Goal: Information Seeking & Learning: Check status

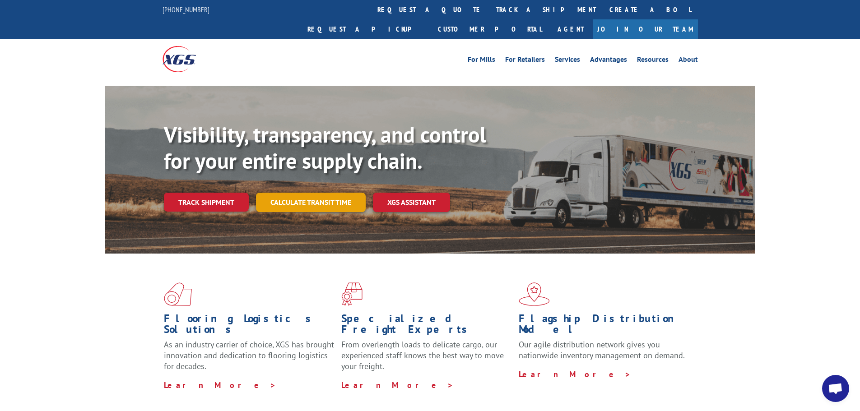
click at [315, 193] on link "Calculate transit time" at bounding box center [311, 202] width 110 height 19
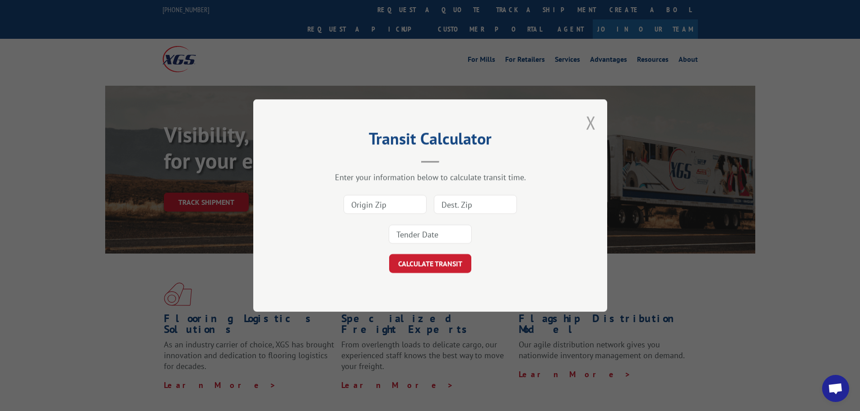
click at [588, 116] on button "Close modal" at bounding box center [591, 123] width 10 height 24
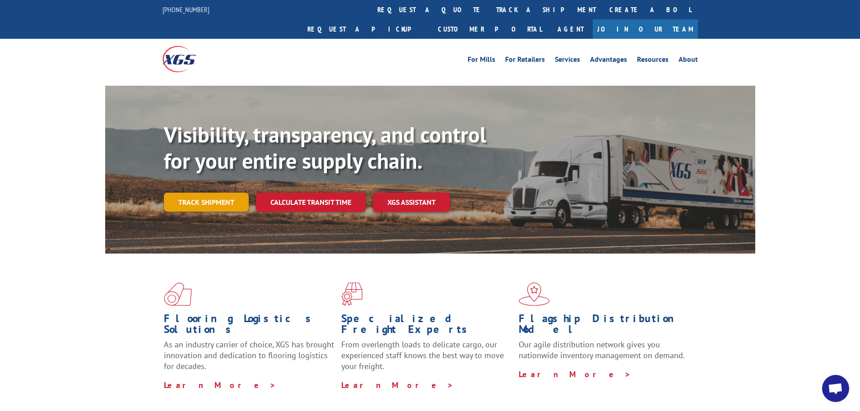
click at [209, 193] on link "Track shipment" at bounding box center [206, 202] width 85 height 19
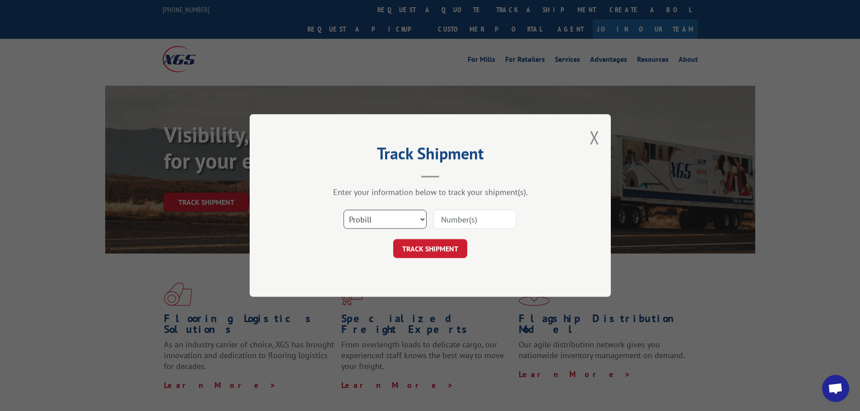
click at [369, 218] on select "Select category... Probill BOL PO" at bounding box center [385, 219] width 83 height 19
click at [589, 133] on div "Track Shipment Enter your information below to track your shipment(s). Select c…" at bounding box center [430, 205] width 361 height 183
click at [597, 135] on button "Close modal" at bounding box center [595, 138] width 10 height 24
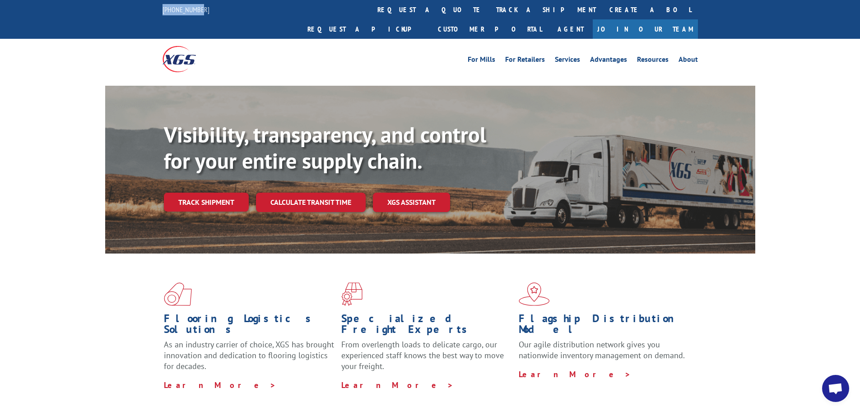
drag, startPoint x: 210, startPoint y: 9, endPoint x: 162, endPoint y: 12, distance: 47.9
click at [162, 12] on div "844-947-7447 request a quote track a shipment Create a BOL Request a pickup Cus…" at bounding box center [430, 19] width 860 height 39
copy link "[PHONE_NUMBER]"
click at [202, 193] on link "Track shipment" at bounding box center [206, 202] width 85 height 19
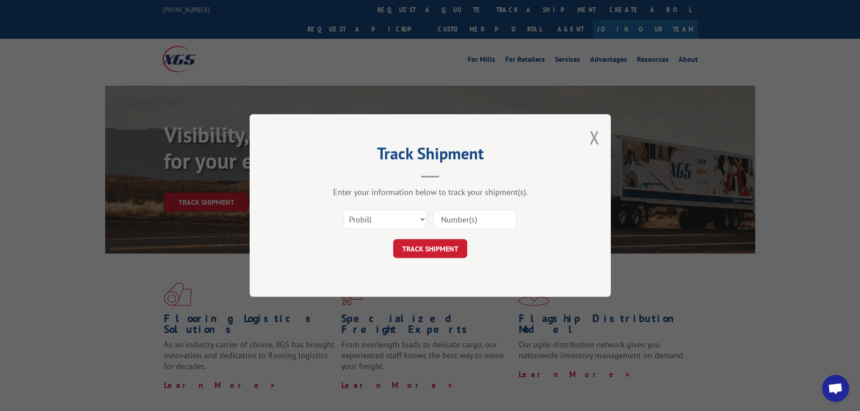
drag, startPoint x: 342, startPoint y: 216, endPoint x: 349, endPoint y: 215, distance: 7.3
click at [346, 215] on div "Select category... Probill BOL PO" at bounding box center [430, 220] width 271 height 30
click at [358, 215] on select "Select category... Probill BOL PO" at bounding box center [385, 219] width 83 height 19
drag, startPoint x: 375, startPoint y: 286, endPoint x: 379, endPoint y: 276, distance: 11.7
click at [375, 286] on div "Track Shipment Enter your information below to track your shipment(s). Select c…" at bounding box center [430, 205] width 361 height 183
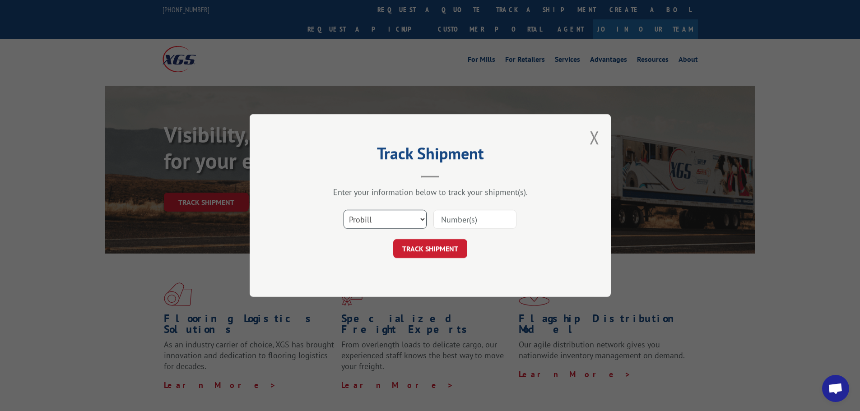
click at [374, 220] on select "Select category... Probill BOL PO" at bounding box center [385, 219] width 83 height 19
select select "po"
click at [344, 210] on select "Select category... Probill BOL PO" at bounding box center [385, 219] width 83 height 19
click at [449, 227] on input at bounding box center [475, 219] width 83 height 19
paste input "15527859"
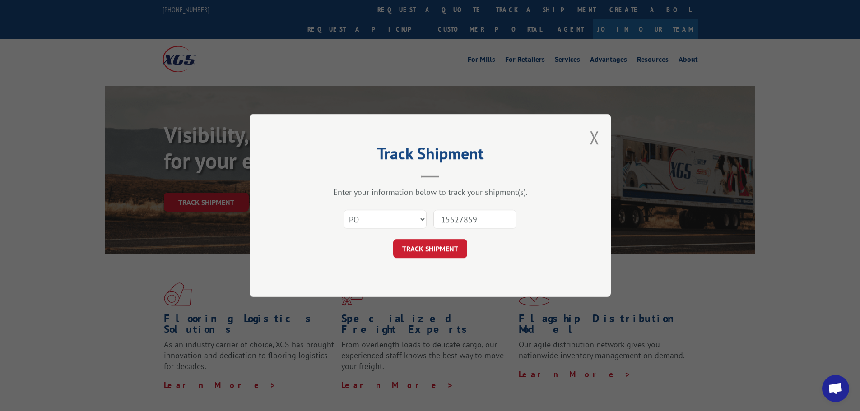
type input "15527859"
click at [424, 239] on form "Select category... Probill BOL PO 15527859 TRACK SHIPMENT" at bounding box center [430, 232] width 271 height 54
click at [424, 243] on button "TRACK SHIPMENT" at bounding box center [430, 248] width 74 height 19
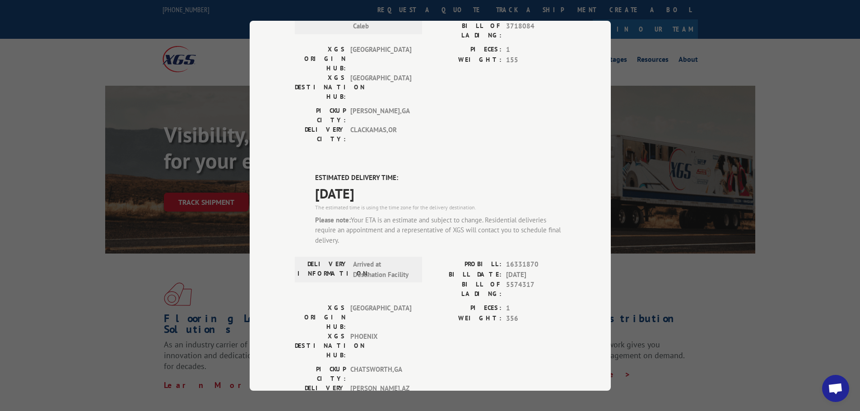
scroll to position [473, 0]
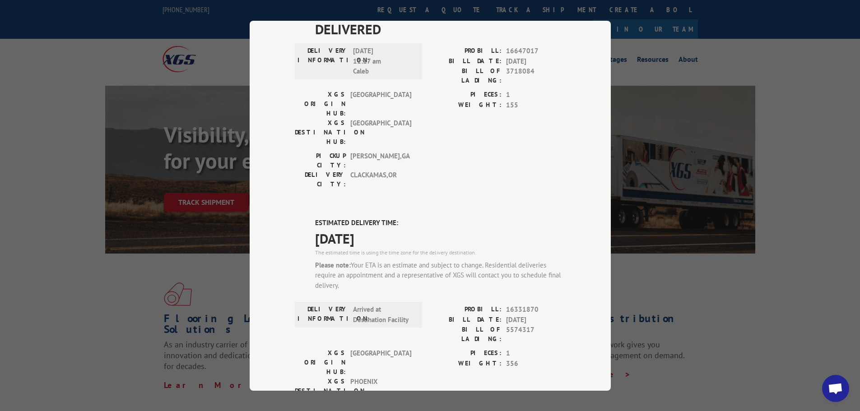
click at [664, 243] on div "Track Shipment DELIVERED DELIVERY INFORMATION: PROBILL: 9394240 BILL DATE: 10/0…" at bounding box center [430, 205] width 860 height 411
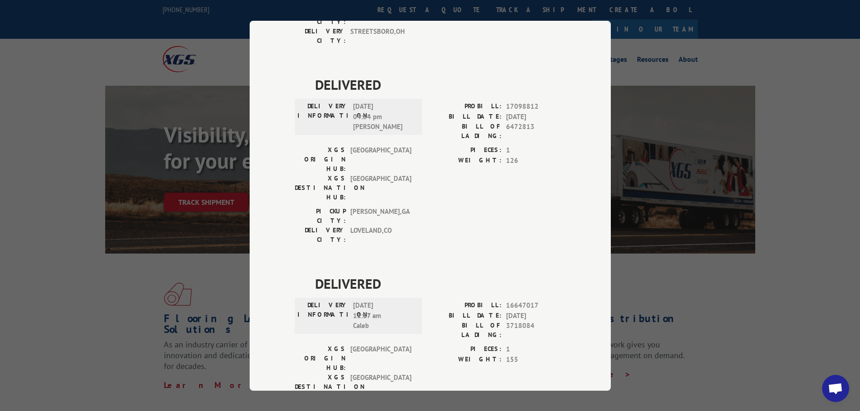
scroll to position [202, 0]
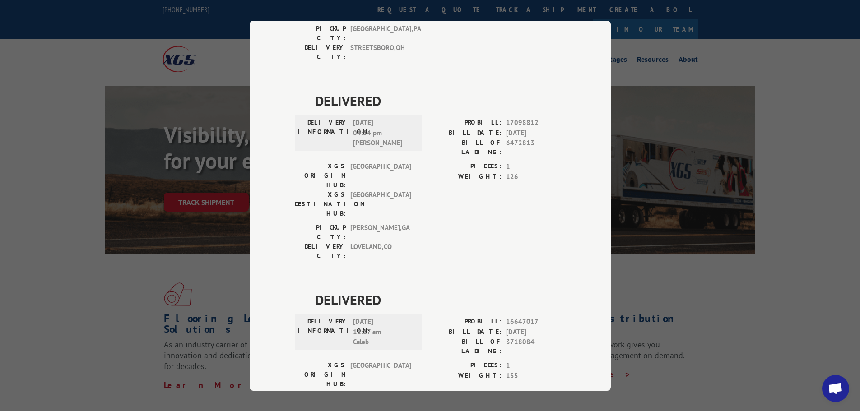
click at [105, 184] on div "Track Shipment DELIVERED DELIVERY INFORMATION: PROBILL: 9394240 BILL DATE: 10/0…" at bounding box center [430, 205] width 860 height 411
click at [162, 182] on div "Track Shipment DELIVERED DELIVERY INFORMATION: PROBILL: 9394240 BILL DATE: 10/0…" at bounding box center [430, 205] width 860 height 411
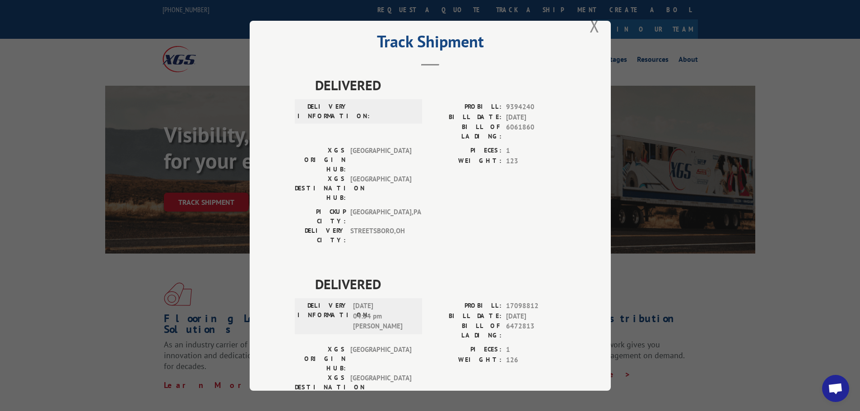
scroll to position [0, 0]
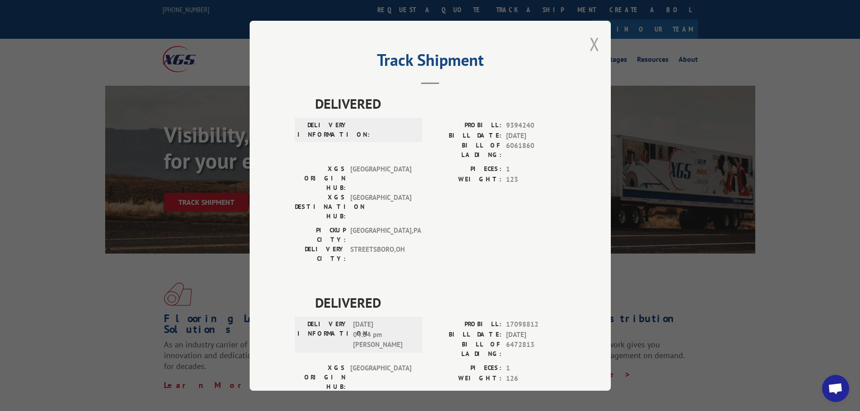
click at [590, 39] on button "Close modal" at bounding box center [595, 44] width 10 height 24
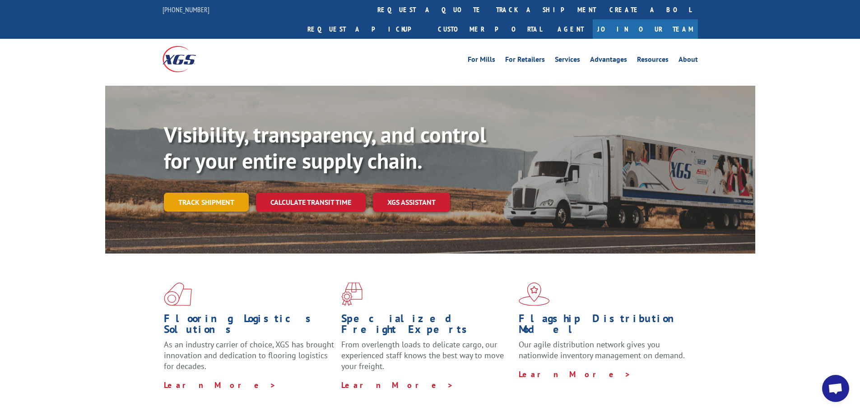
click at [203, 193] on link "Track shipment" at bounding box center [206, 202] width 85 height 19
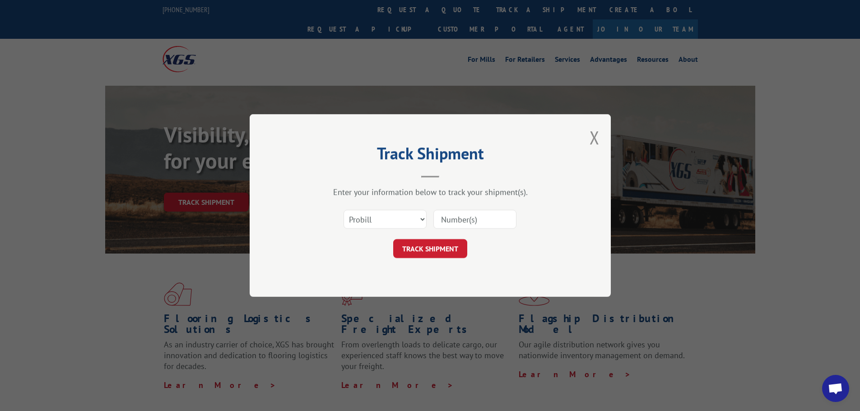
click at [463, 218] on input at bounding box center [475, 219] width 83 height 19
paste input "16331870"
type input "16331870"
click at [448, 244] on button "TRACK SHIPMENT" at bounding box center [430, 248] width 74 height 19
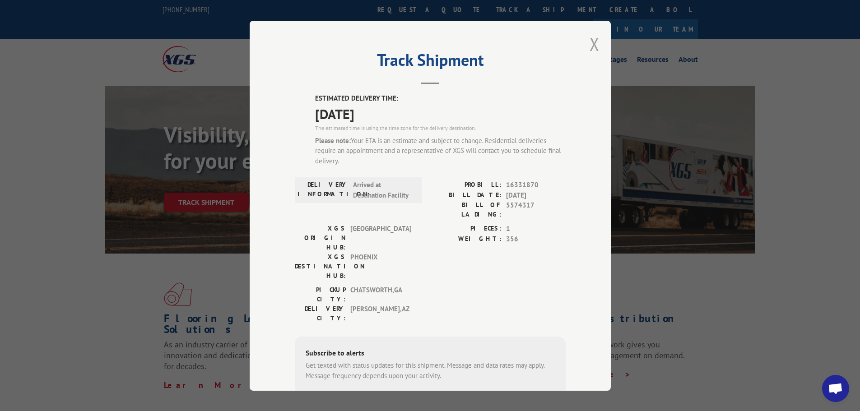
click at [590, 44] on button "Close modal" at bounding box center [595, 44] width 10 height 24
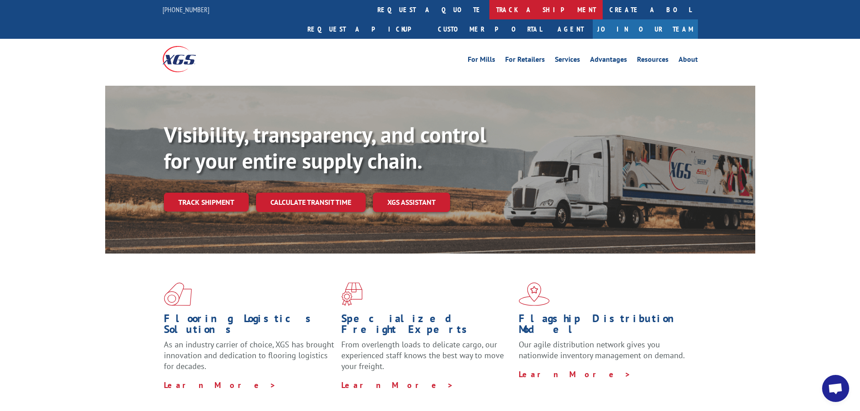
click at [490, 12] on link "track a shipment" at bounding box center [546, 9] width 113 height 19
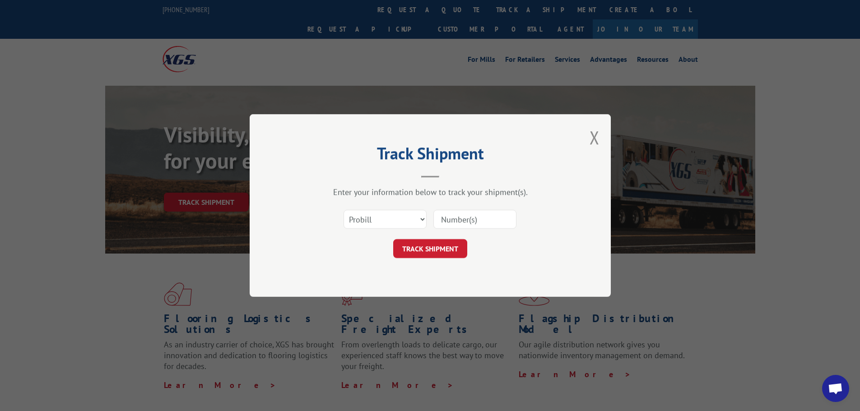
click at [579, 150] on div "Track Shipment Enter your information below to track your shipment(s). Select c…" at bounding box center [430, 205] width 361 height 183
click at [604, 132] on div "Track Shipment Enter your information below to track your shipment(s). Select c…" at bounding box center [430, 205] width 361 height 183
click at [593, 143] on button "Close modal" at bounding box center [595, 138] width 10 height 24
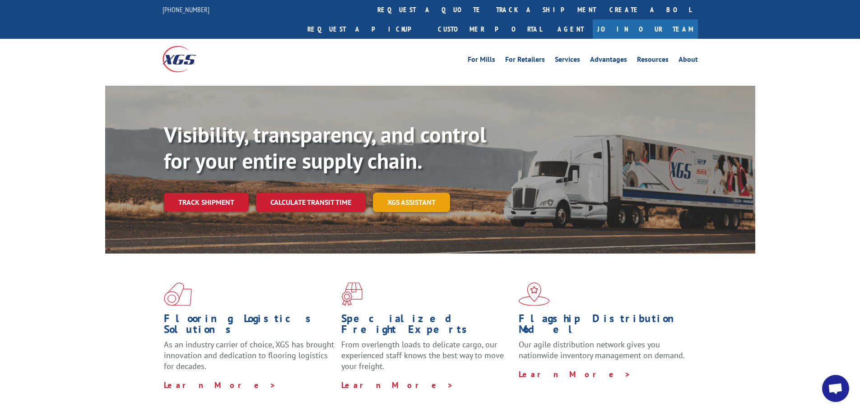
click at [414, 193] on link "XGS ASSISTANT" at bounding box center [411, 202] width 77 height 19
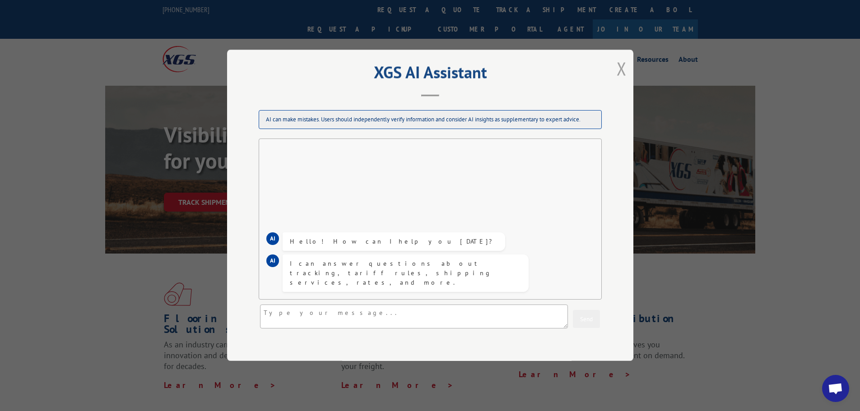
click at [617, 66] on button "Close modal" at bounding box center [622, 68] width 10 height 24
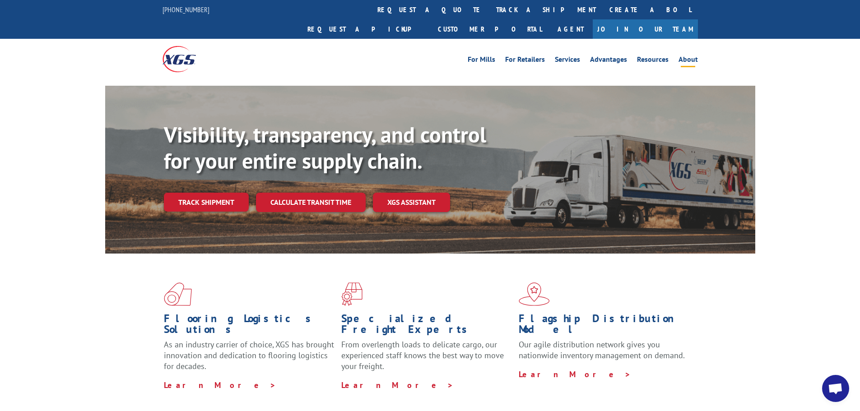
click at [692, 56] on link "About" at bounding box center [688, 61] width 19 height 10
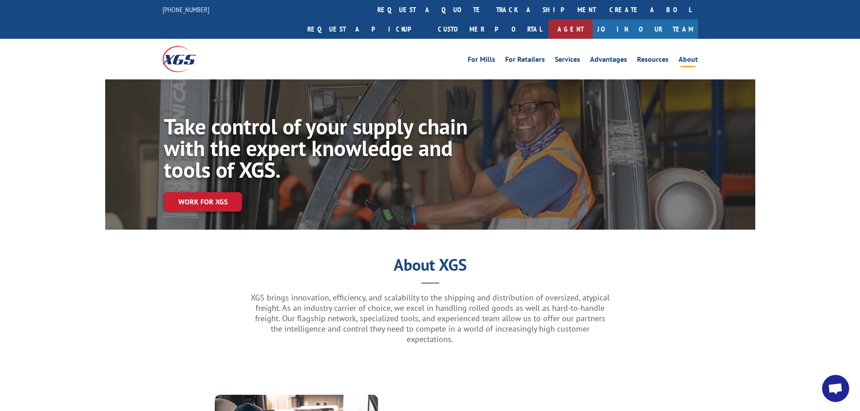
click at [593, 19] on link "Agent" at bounding box center [571, 28] width 44 height 19
click at [549, 19] on link "Customer Portal" at bounding box center [489, 28] width 117 height 19
click at [661, 56] on link "Resources" at bounding box center [653, 61] width 32 height 10
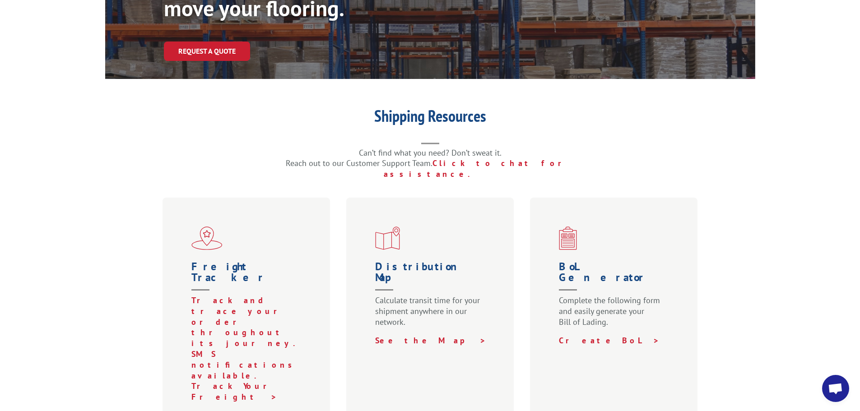
scroll to position [135, 0]
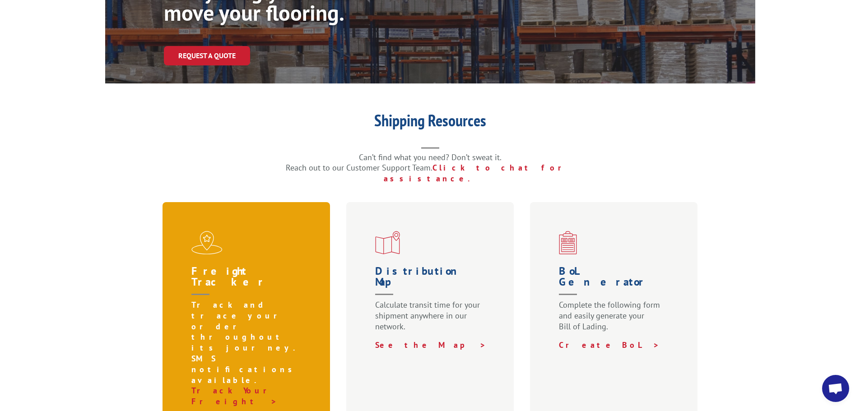
click at [217, 300] on p "Track and trace your order throughout its journey. SMS notifications available." at bounding box center [249, 343] width 114 height 86
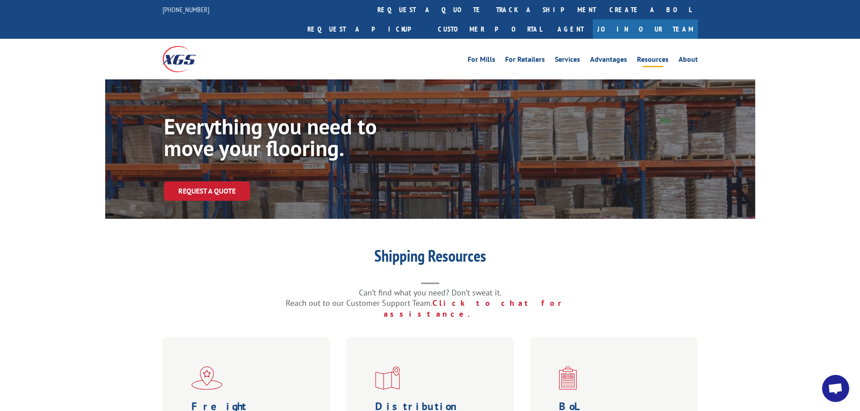
scroll to position [135, 0]
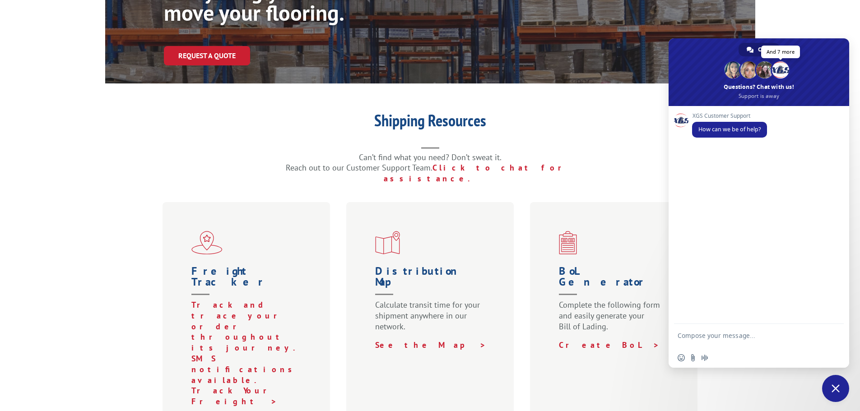
click at [780, 78] on span at bounding box center [780, 69] width 17 height 17
click at [637, 125] on div "Shipping Resources Can’t find what you need? Don’t sweat it. Reach out to our C…" at bounding box center [430, 148] width 650 height 72
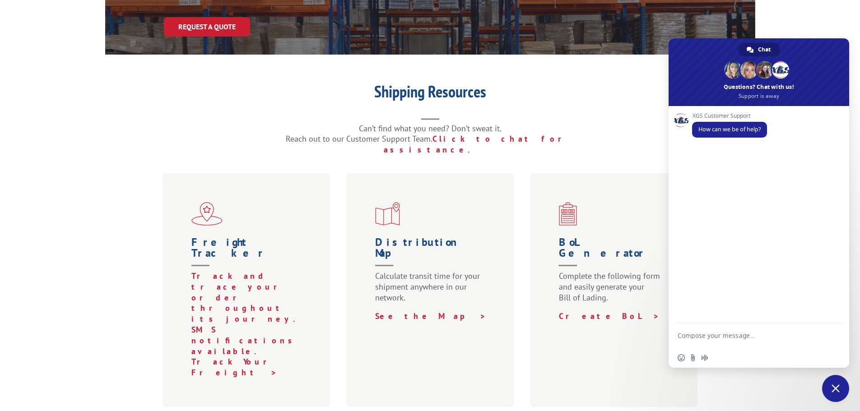
scroll to position [181, 0]
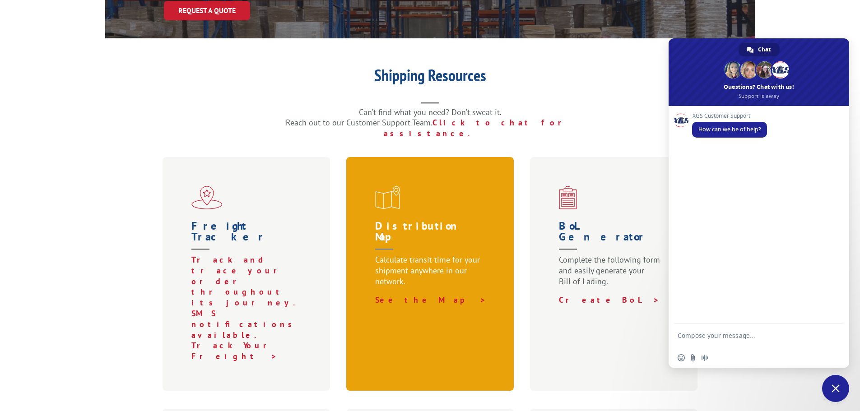
click at [483, 186] on span at bounding box center [432, 197] width 114 height 23
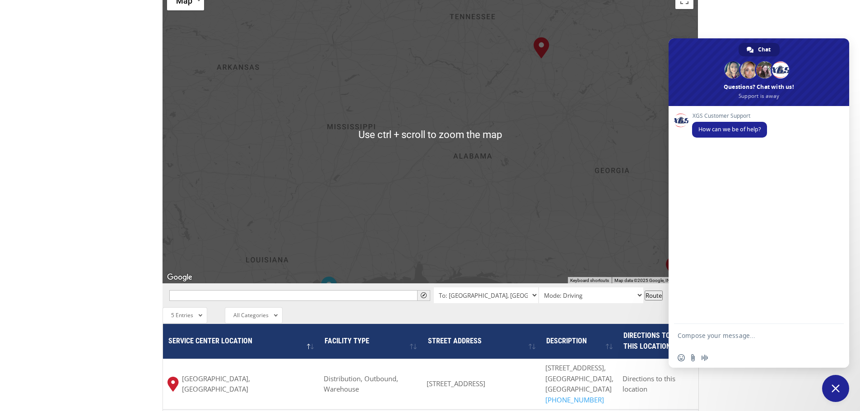
scroll to position [451, 0]
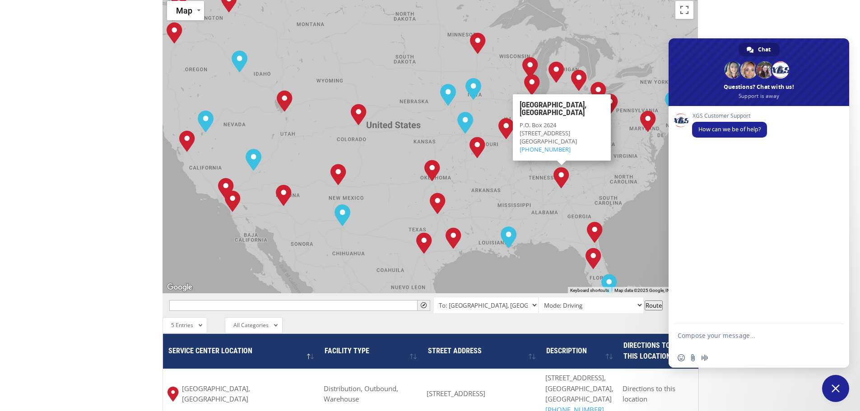
click at [560, 163] on img "Tunnel Hill, GA" at bounding box center [561, 177] width 23 height 29
click at [568, 163] on img "Tunnel Hill, GA" at bounding box center [561, 177] width 23 height 29
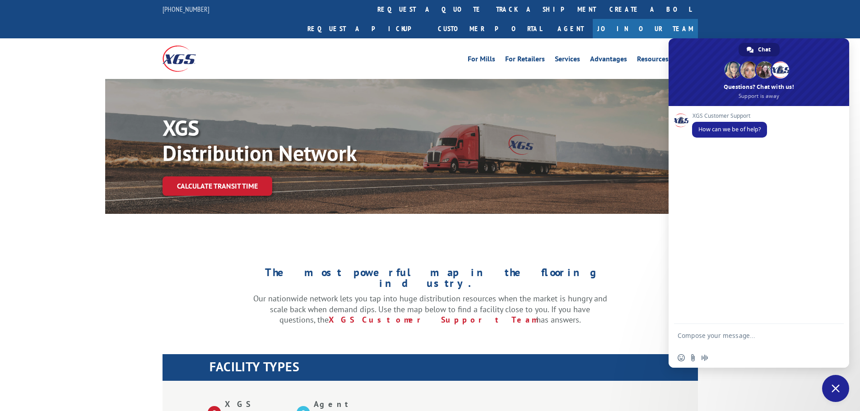
scroll to position [0, 0]
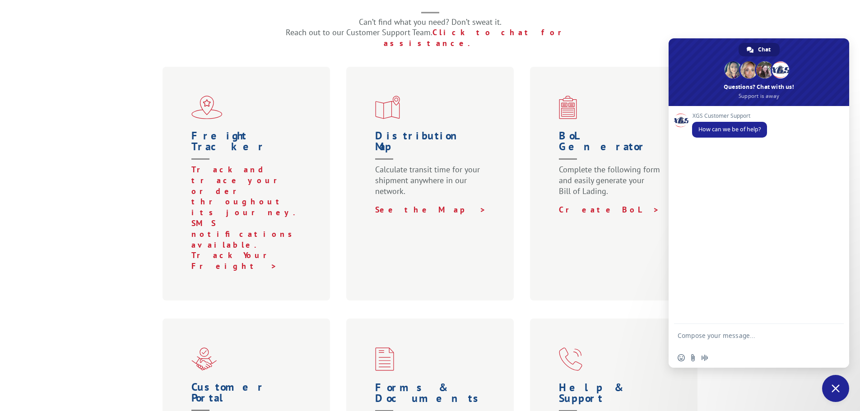
scroll to position [316, 0]
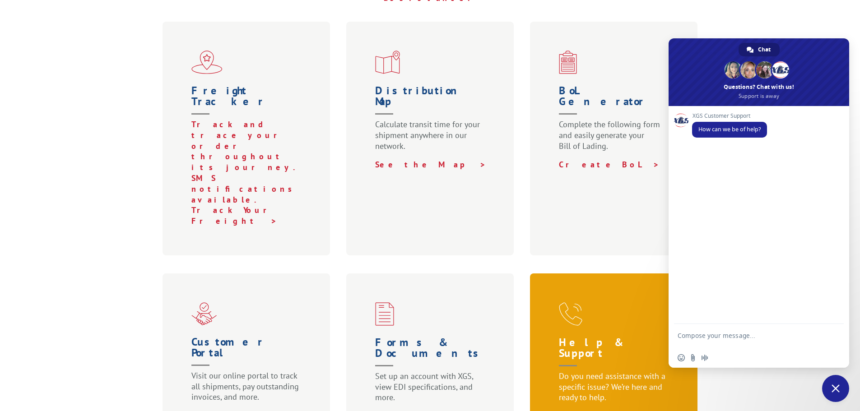
click at [555, 274] on div "Help & Support Do you need assistance with a specific issue? We’re here and rea…" at bounding box center [614, 373] width 168 height 199
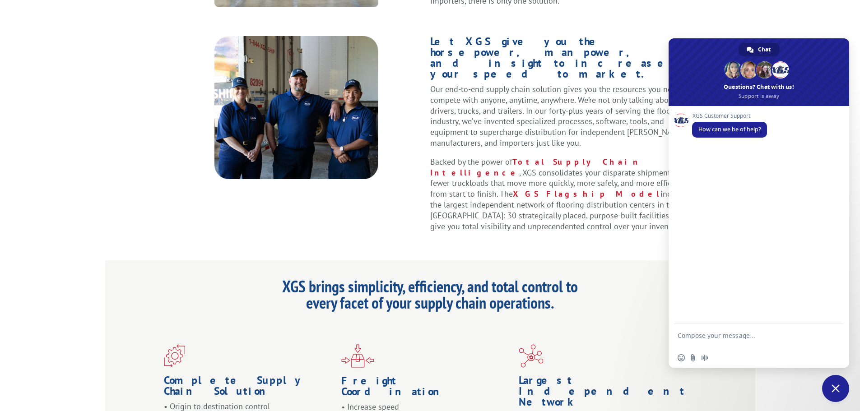
scroll to position [599, 0]
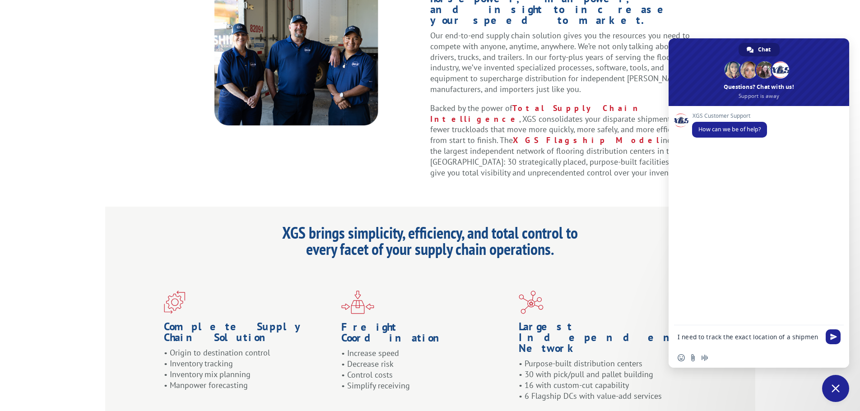
type textarea "I need to track the exact location of a shipment"
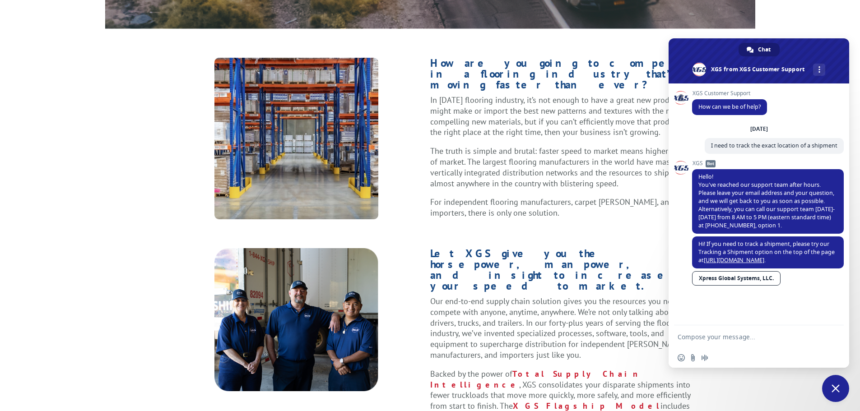
scroll to position [418, 0]
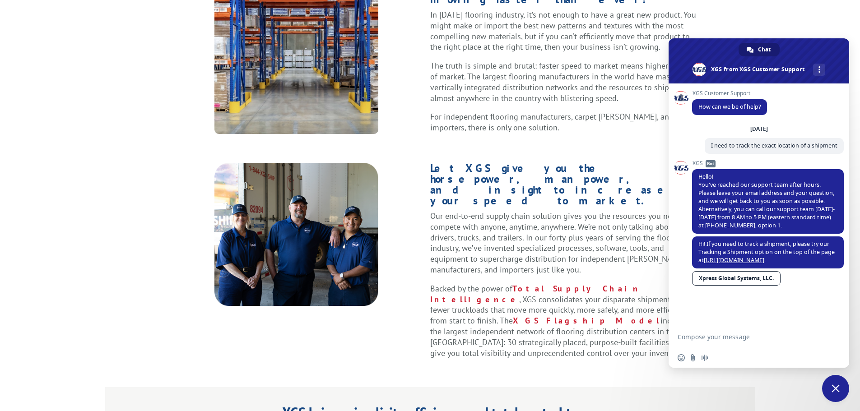
click at [753, 343] on form at bounding box center [749, 338] width 143 height 24
click at [735, 340] on textarea "Compose your message..." at bounding box center [749, 337] width 143 height 8
type textarea "i"
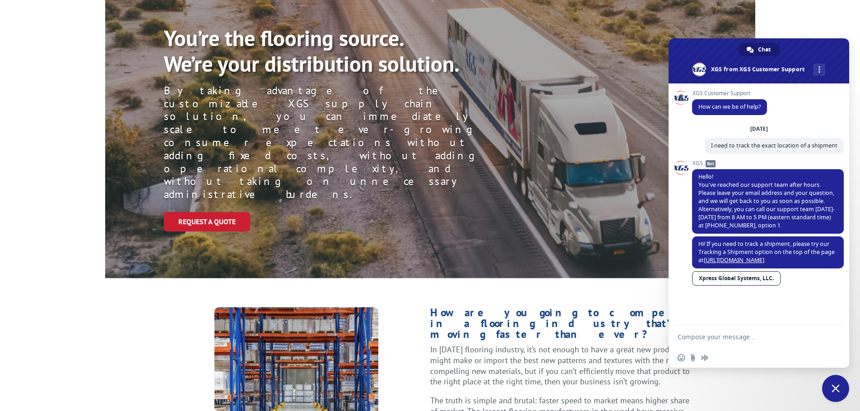
scroll to position [0, 0]
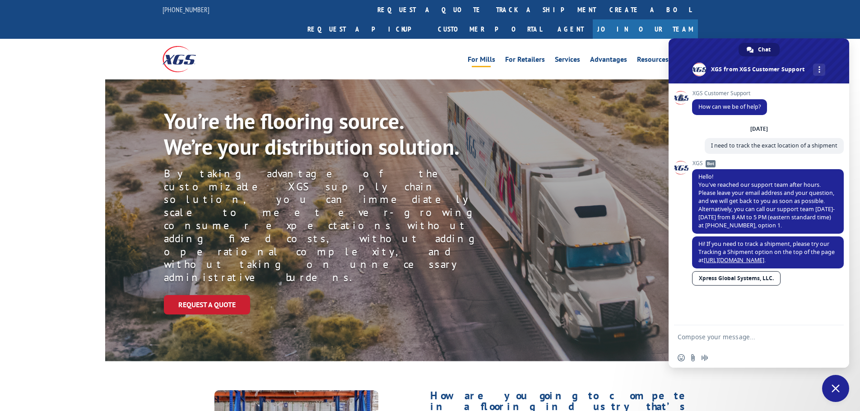
drag, startPoint x: 420, startPoint y: 308, endPoint x: 425, endPoint y: 310, distance: 4.9
click at [822, 76] on span at bounding box center [759, 60] width 181 height 45
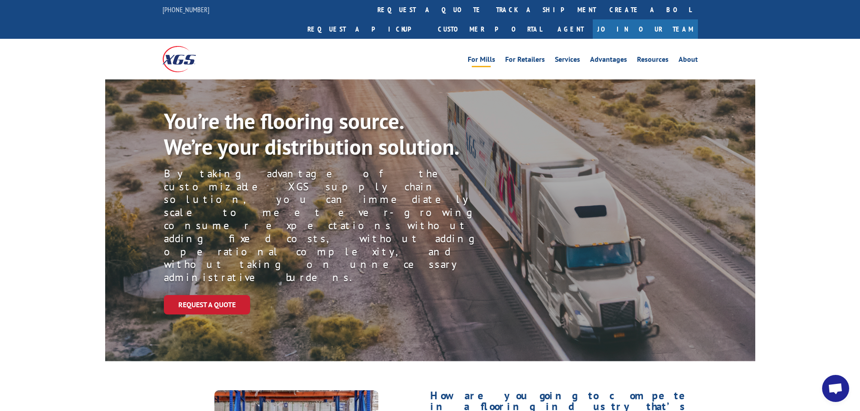
click at [839, 396] on span "Open chat" at bounding box center [835, 389] width 15 height 13
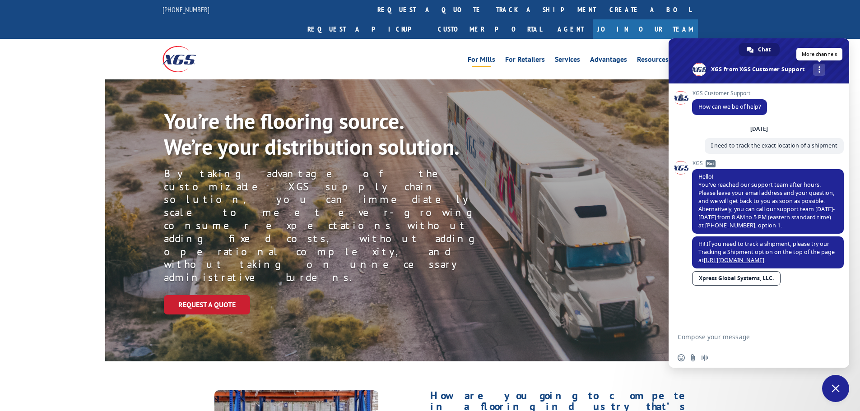
click at [817, 70] on div "More channels" at bounding box center [819, 70] width 12 height 12
click at [812, 112] on div "XGS Customer Support How can we be of help?" at bounding box center [768, 107] width 152 height 35
click at [818, 70] on div "More channels" at bounding box center [819, 70] width 12 height 12
click at [760, 82] on span "Continue on Email Continue on Phone" at bounding box center [759, 90] width 41 height 20
click at [764, 86] on span "phone" at bounding box center [767, 89] width 7 height 7
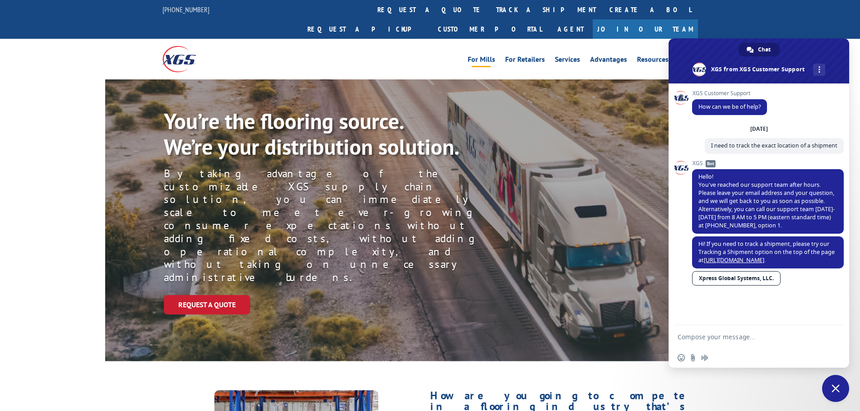
click at [743, 343] on form at bounding box center [749, 338] width 143 height 24
click at [744, 342] on form at bounding box center [749, 338] width 143 height 24
click at [755, 337] on textarea "Compose your message..." at bounding box center [749, 337] width 143 height 8
type textarea "why have a chat option when you are closed"
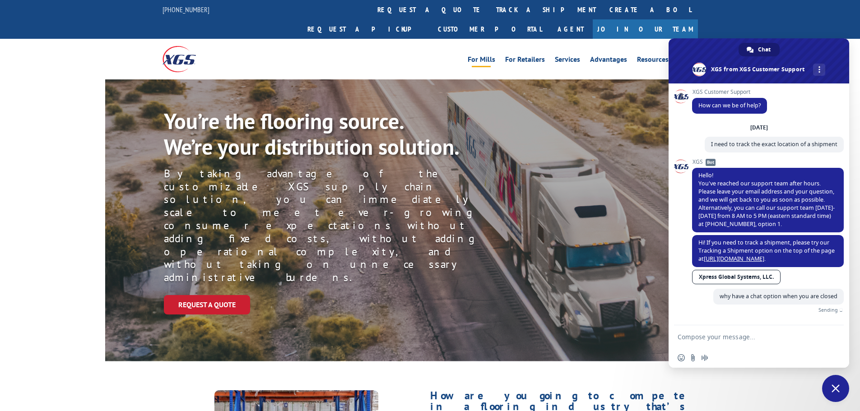
click at [808, 39] on div "For Mills For Retailers Services Advantages Resources About For Mills For Retai…" at bounding box center [430, 59] width 860 height 40
click at [836, 385] on span "Close chat" at bounding box center [836, 389] width 8 height 8
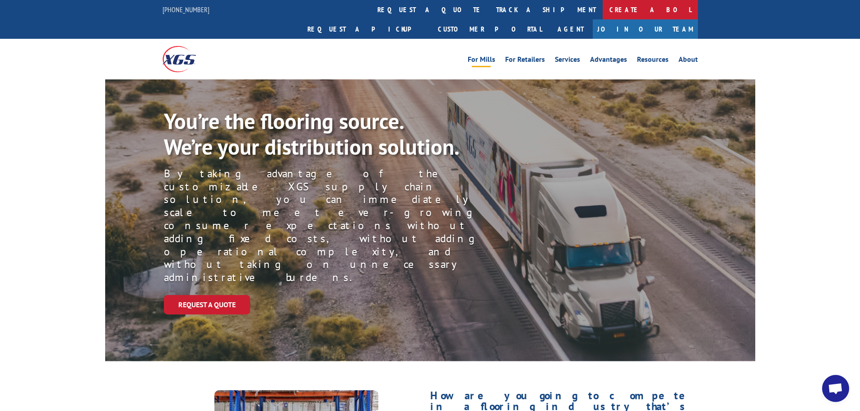
click at [603, 8] on link "Create a BOL" at bounding box center [650, 9] width 95 height 19
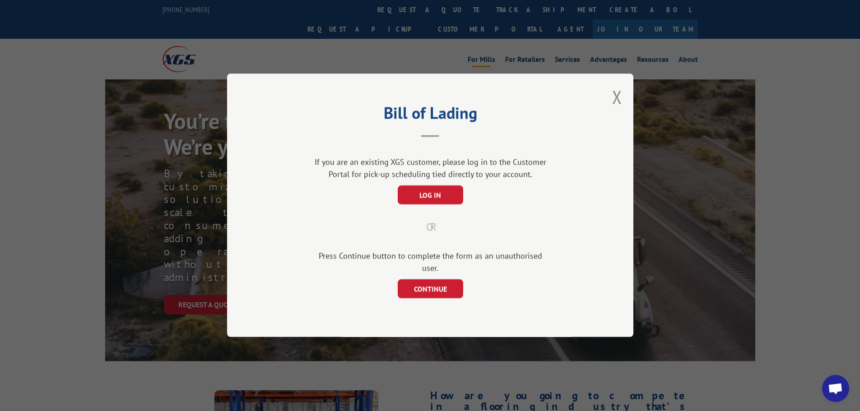
click at [618, 87] on div "Bill of Lading If you are an existing XGS customer, please log in to the Custom…" at bounding box center [430, 206] width 406 height 264
click at [618, 104] on button "Close modal" at bounding box center [617, 97] width 10 height 24
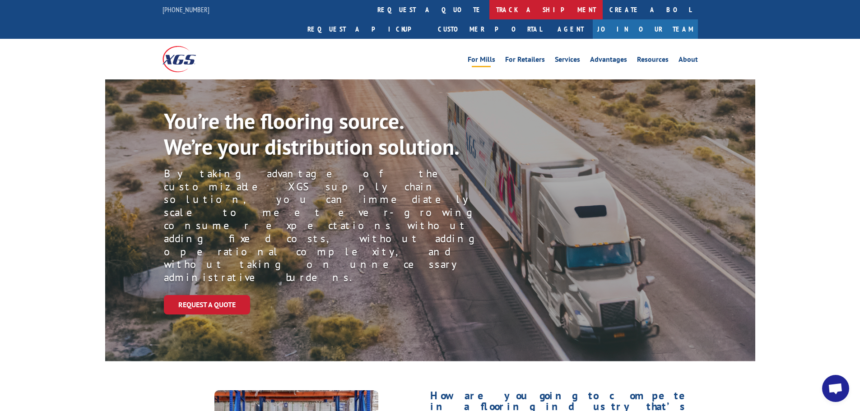
click at [490, 0] on link "track a shipment" at bounding box center [546, 9] width 113 height 19
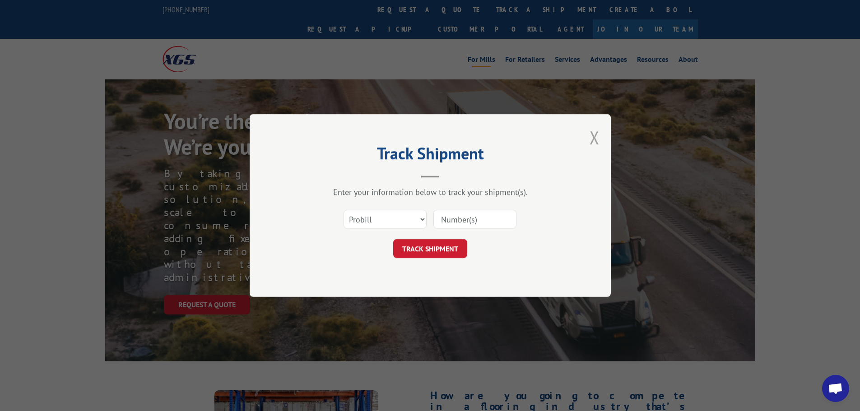
click at [598, 131] on button "Close modal" at bounding box center [595, 138] width 10 height 24
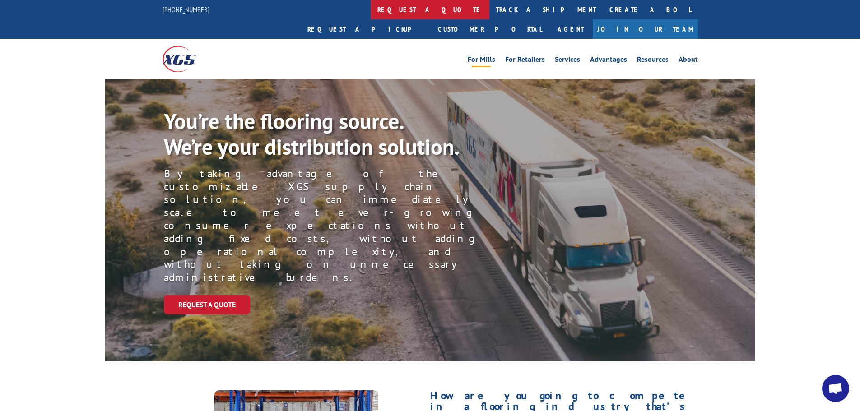
click at [371, 6] on link "request a quote" at bounding box center [430, 9] width 119 height 19
